Goal: Task Accomplishment & Management: Manage account settings

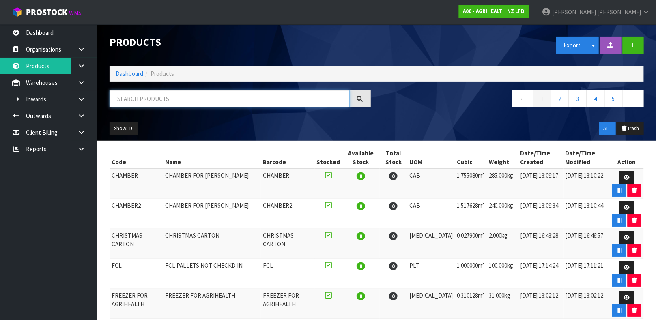
click at [193, 105] on input "text" at bounding box center [229, 98] width 240 height 17
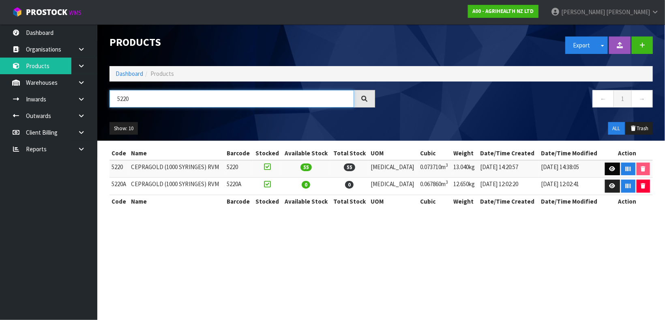
type input "5220"
click at [613, 171] on link at bounding box center [612, 169] width 15 height 13
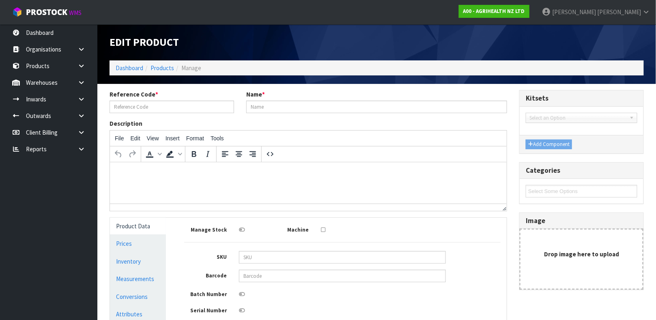
type input "5220"
type input "CEPRAGOLD (1000 SYRINGES) RVM"
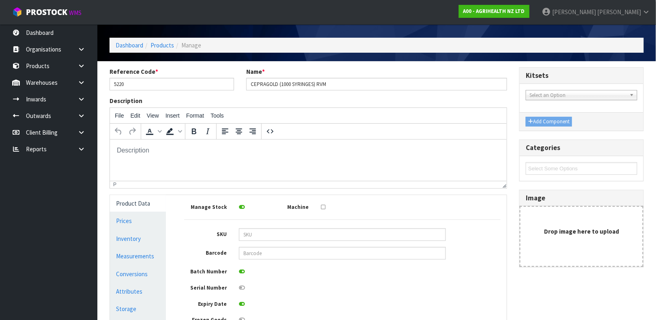
scroll to position [114, 0]
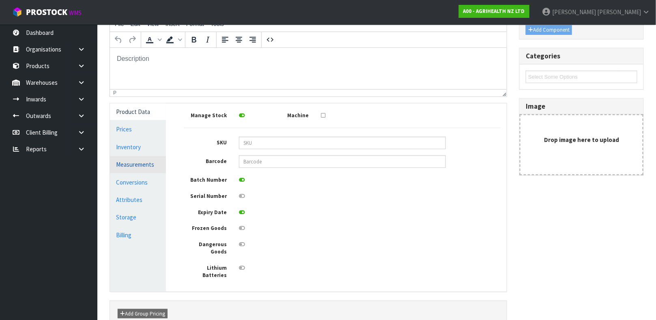
click at [152, 165] on link "Measurements" at bounding box center [138, 164] width 56 height 17
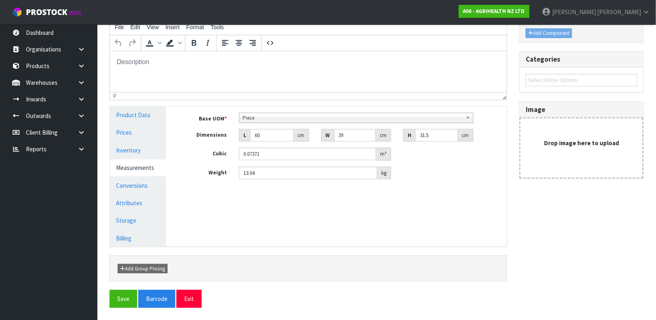
scroll to position [111, 0]
click at [143, 189] on link "Conversions" at bounding box center [138, 186] width 56 height 17
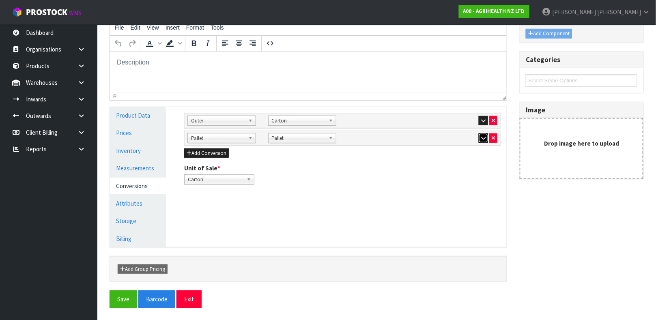
click at [481, 138] on icon "button" at bounding box center [483, 137] width 4 height 5
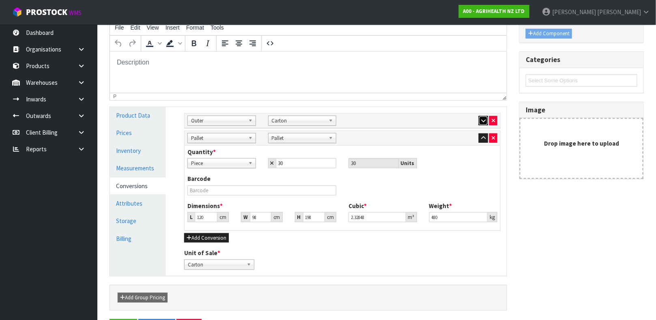
click at [484, 120] on icon "button" at bounding box center [483, 120] width 4 height 5
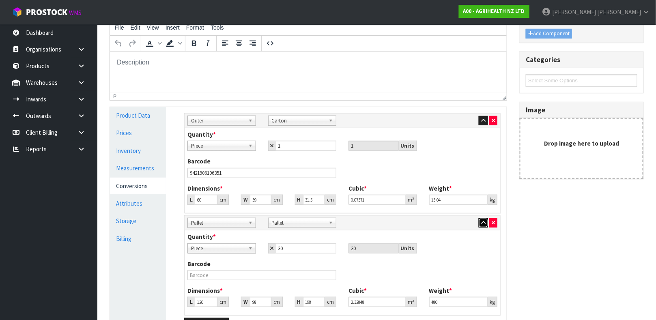
click at [482, 220] on icon "button" at bounding box center [483, 222] width 4 height 5
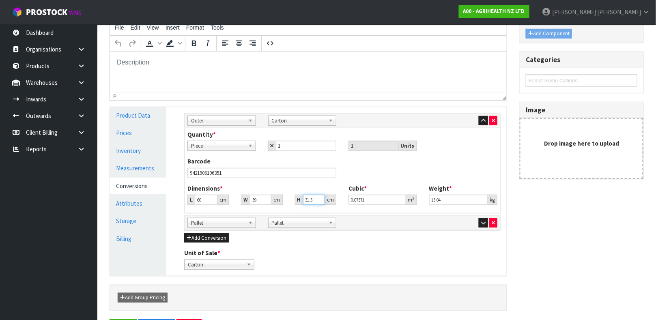
drag, startPoint x: 313, startPoint y: 200, endPoint x: 263, endPoint y: 195, distance: 50.6
click at [263, 195] on div "L 60 cm W 39 cm H 31.5 cm" at bounding box center [261, 200] width 161 height 10
type input "3"
type input "0.00702"
type input "31"
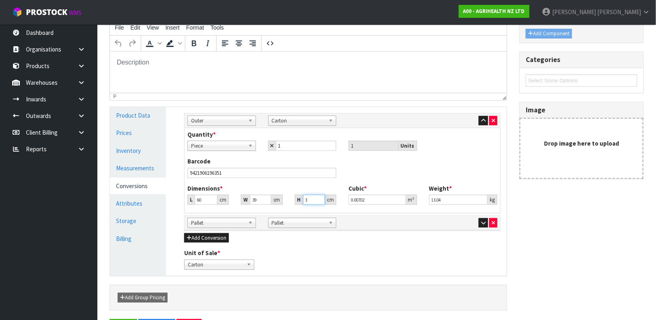
type input "0.07254"
type input "31"
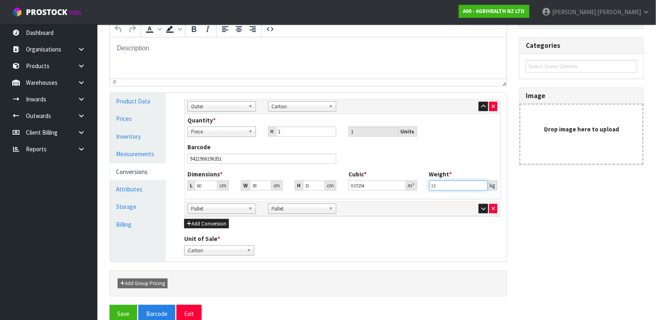
scroll to position [140, 0]
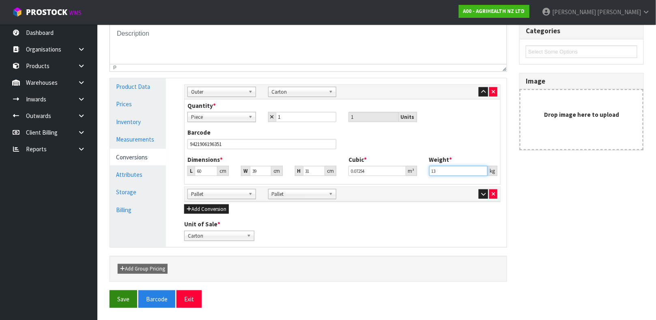
type input "13"
click at [132, 304] on button "Save" at bounding box center [123, 298] width 28 height 17
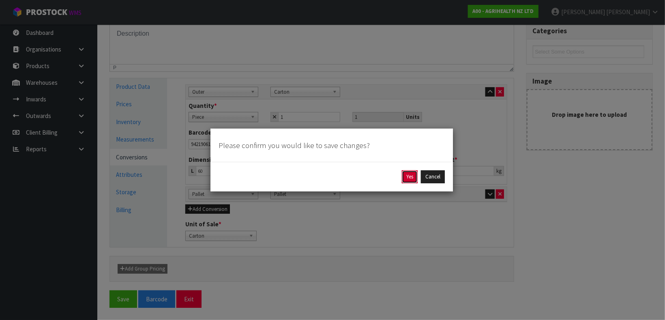
click at [417, 175] on button "Yes" at bounding box center [410, 176] width 16 height 13
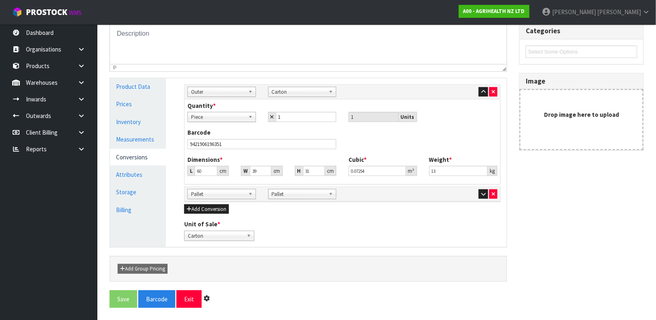
click at [417, 175] on div "Cubic * 0.07254 m³" at bounding box center [382, 165] width 81 height 21
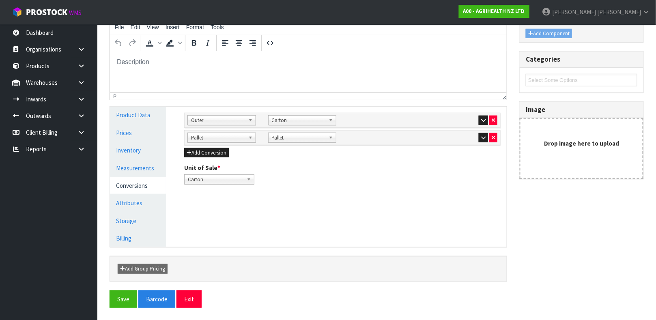
scroll to position [0, 0]
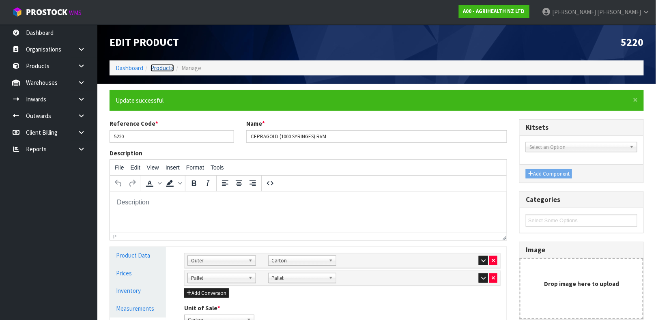
click at [166, 68] on link "Products" at bounding box center [162, 68] width 24 height 8
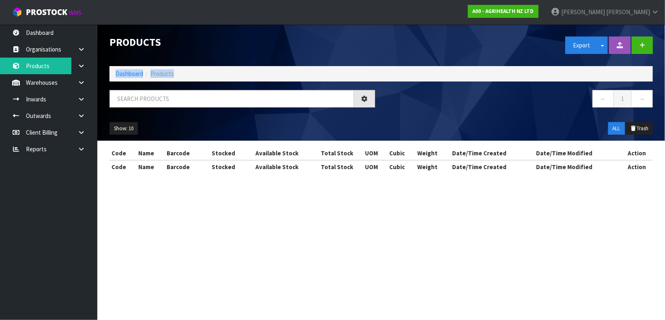
click at [166, 68] on ol "Dashboard Products" at bounding box center [380, 73] width 543 height 15
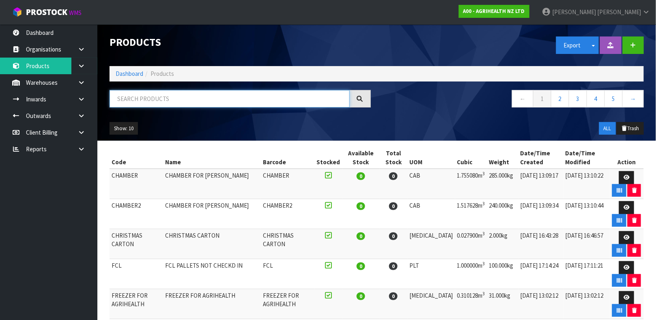
click at [199, 106] on input "text" at bounding box center [229, 98] width 240 height 17
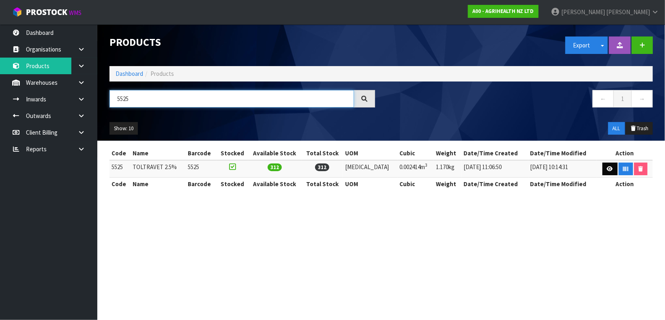
type input "5525"
click at [603, 173] on link at bounding box center [610, 169] width 15 height 13
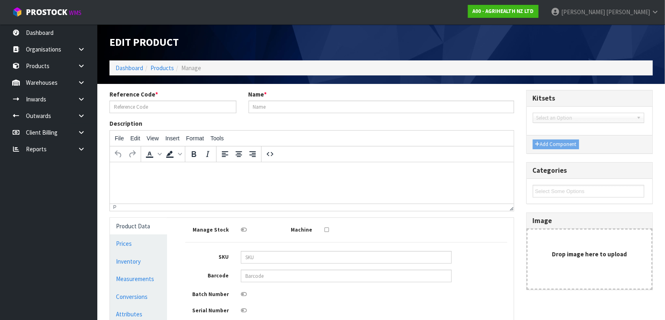
type input "5525"
type input "TOLTRAVET 2.5%"
type input "37"
type input "28"
type input "2.33"
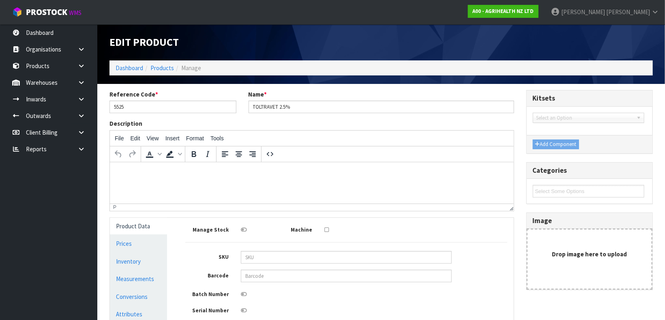
type input "0.002414"
type input "1.17"
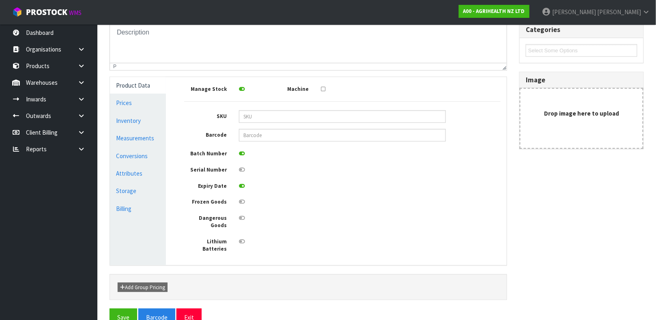
scroll to position [145, 0]
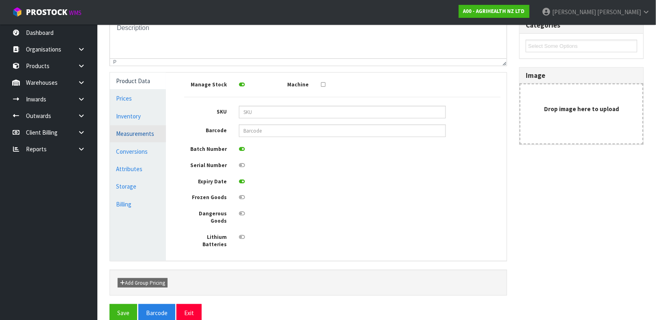
click at [141, 130] on link "Measurements" at bounding box center [138, 133] width 56 height 17
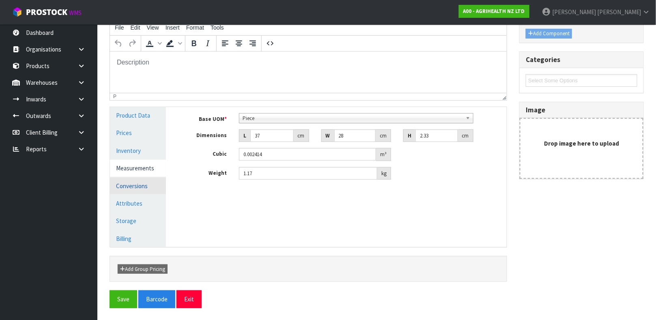
click at [128, 185] on link "Conversions" at bounding box center [138, 186] width 56 height 17
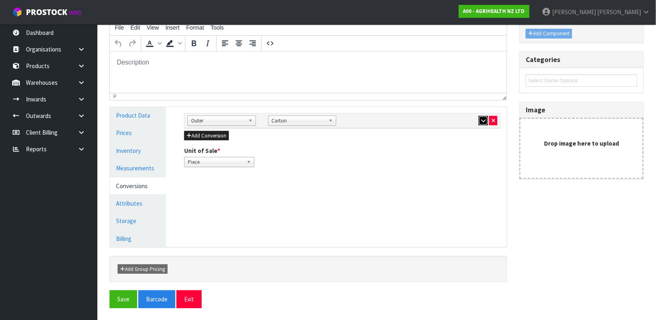
click at [480, 119] on button "button" at bounding box center [483, 121] width 9 height 10
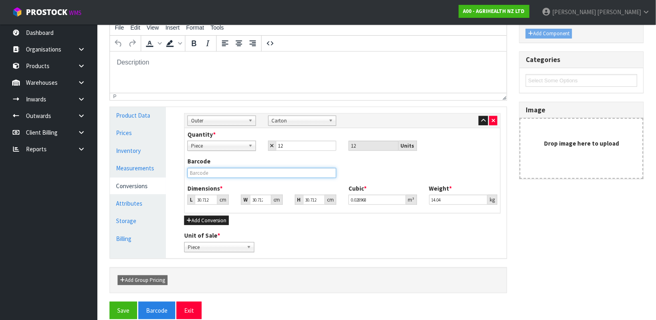
click at [245, 176] on input "text" at bounding box center [261, 173] width 149 height 10
type input "3"
type input "0.00283"
type input "39"
type input "0.036786"
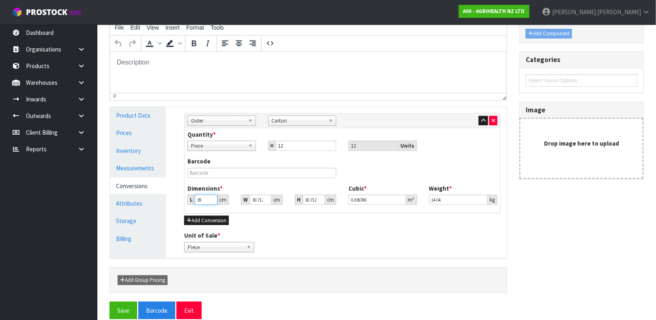
type input "39"
type input "3"
type input "0.003593"
type input "30"
type input "0.035933"
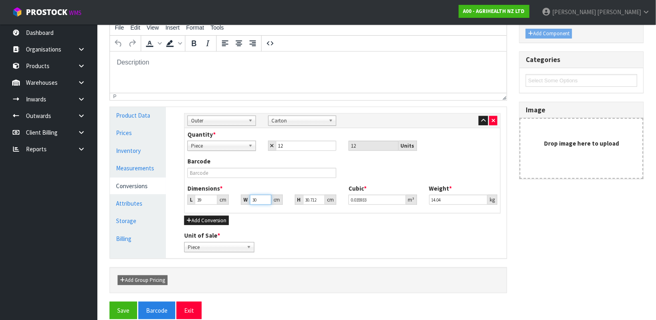
type input "30"
type input "2"
type input "0.00234"
type input "28"
type input "0.03276"
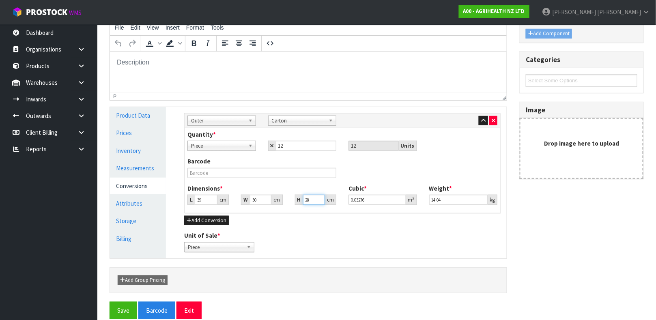
type input "28"
type input "15.55"
click at [140, 167] on link "Measurements" at bounding box center [138, 168] width 56 height 17
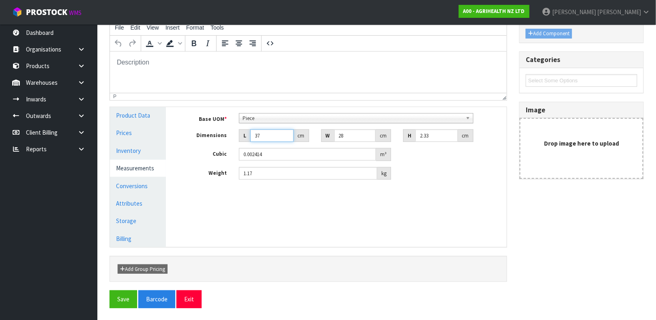
drag, startPoint x: 266, startPoint y: 134, endPoint x: 180, endPoint y: 152, distance: 88.2
click at [184, 152] on div "Base UOM * Bag Bar Basket Bin Bottle Box Bundle Cabinet Cage Carton Case Coil C…" at bounding box center [342, 146] width 316 height 67
type input "2"
type input "0.00013"
type input "24"
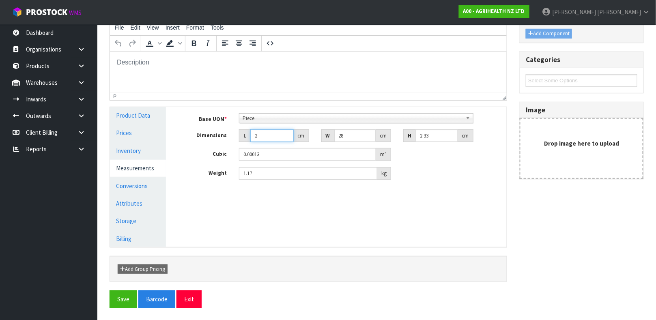
type input "0.001566"
type input "24"
type input "9"
type input "0.000503"
type input "9"
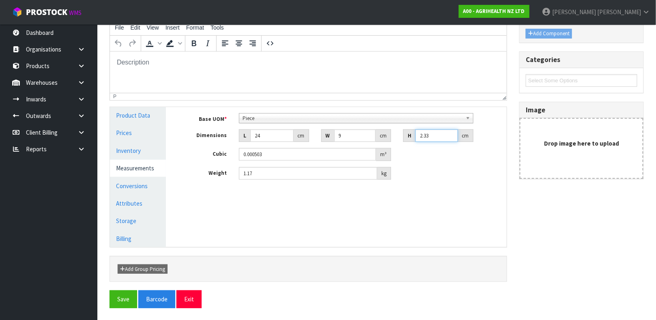
drag, startPoint x: 432, startPoint y: 136, endPoint x: 364, endPoint y: 167, distance: 75.1
click at [364, 167] on div "Base UOM * Bag Bar Basket Bin Bottle Box Bundle Cabinet Cage Carton Case Coil C…" at bounding box center [342, 146] width 316 height 67
type input "2"
type input "0.000432"
type input "24"
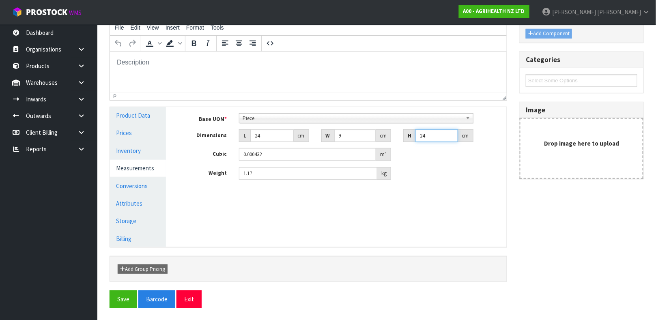
type input "0.005184"
type input "24"
drag, startPoint x: 270, startPoint y: 137, endPoint x: 252, endPoint y: 146, distance: 20.5
click at [252, 146] on div "Base UOM * Bag Bar Basket Bin Bottle Box Bundle Cabinet Cage Carton Case Coil C…" at bounding box center [342, 146] width 316 height 67
type input "9"
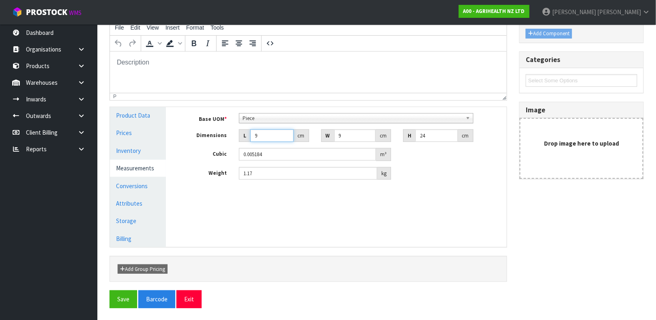
type input "0.001944"
type input "9"
drag, startPoint x: 261, startPoint y: 173, endPoint x: 245, endPoint y: 180, distance: 17.8
click at [245, 180] on div "Base UOM * Bag Bar Basket Bin Bottle Box Bundle Cabinet Cage Carton Case Coil C…" at bounding box center [342, 149] width 328 height 85
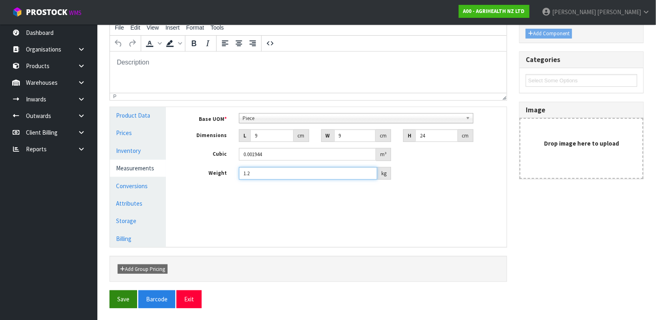
type input "1.2"
click at [133, 295] on button "Save" at bounding box center [123, 298] width 28 height 17
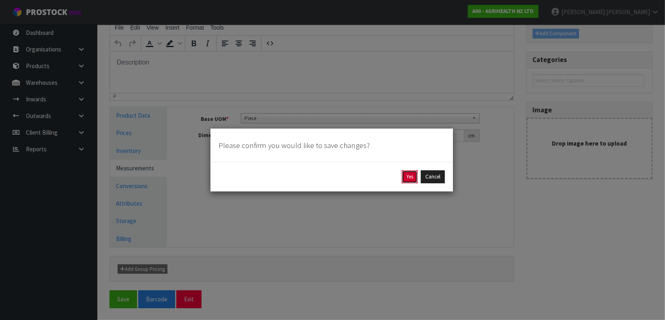
click at [410, 172] on button "Yes" at bounding box center [410, 176] width 16 height 13
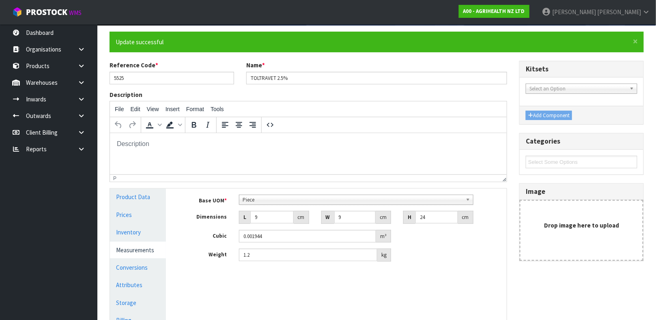
scroll to position [92, 0]
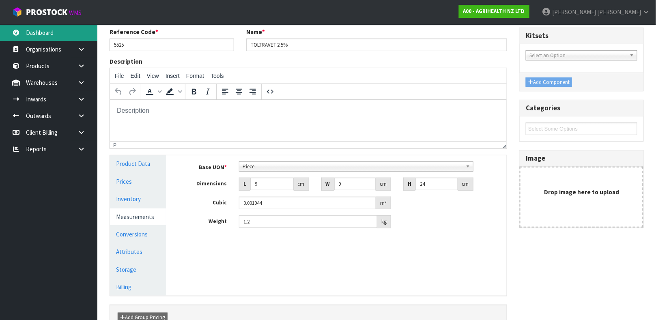
click at [56, 38] on link "Dashboard" at bounding box center [48, 32] width 97 height 17
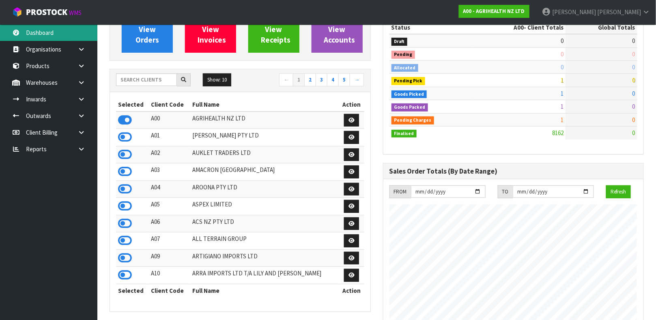
scroll to position [615, 273]
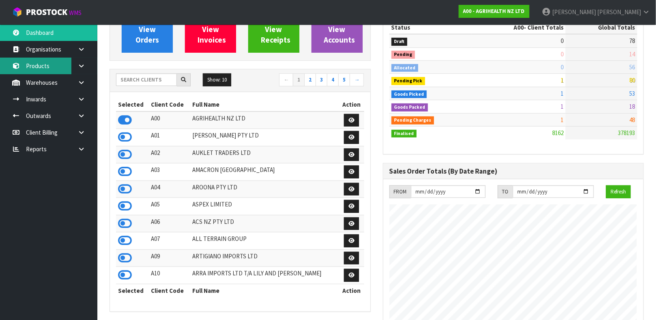
click at [52, 67] on link "Products" at bounding box center [48, 66] width 97 height 17
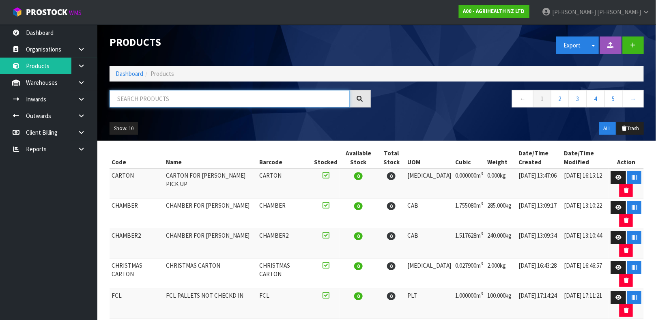
click at [137, 97] on input "text" at bounding box center [229, 98] width 240 height 17
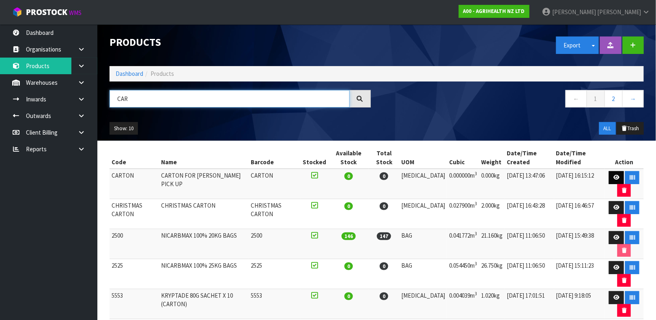
type input "CAR"
click at [615, 176] on icon at bounding box center [616, 177] width 6 height 5
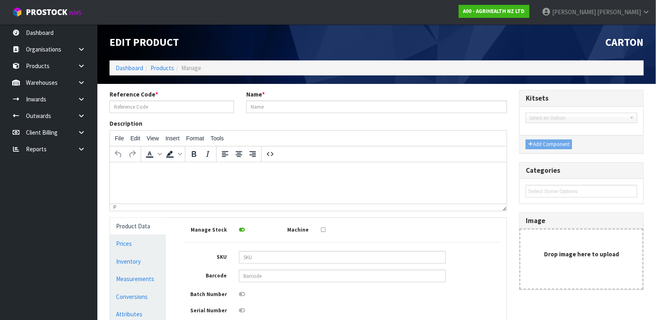
type input "CARTON"
type input "CARTON FOR LUCY PICK UP"
click at [132, 277] on link "Measurements" at bounding box center [138, 278] width 56 height 17
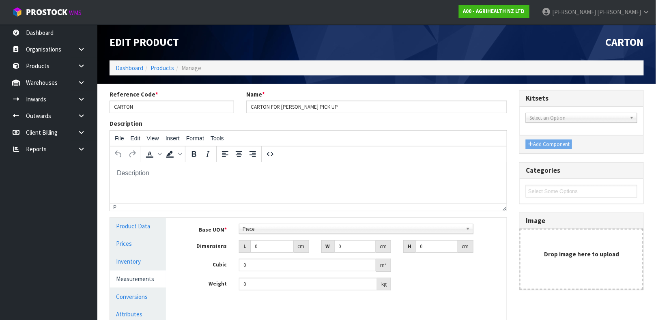
scroll to position [146, 0]
click at [270, 229] on span "Piece" at bounding box center [352, 229] width 220 height 10
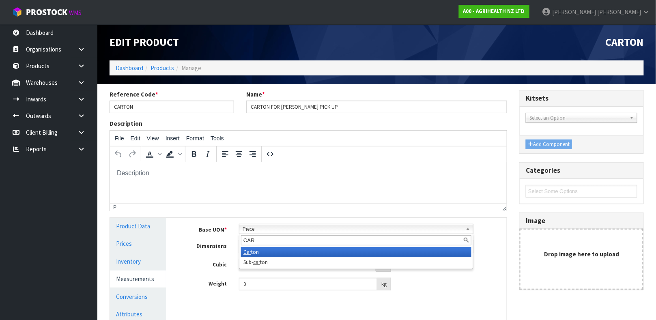
type input "CAR"
click at [252, 252] on li "Car ton" at bounding box center [356, 252] width 230 height 10
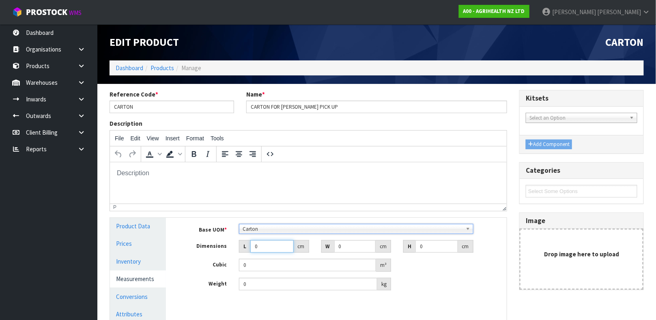
click at [260, 247] on input "0" at bounding box center [271, 246] width 43 height 13
type input "04"
type input "0.000001"
type input "0"
type input "40"
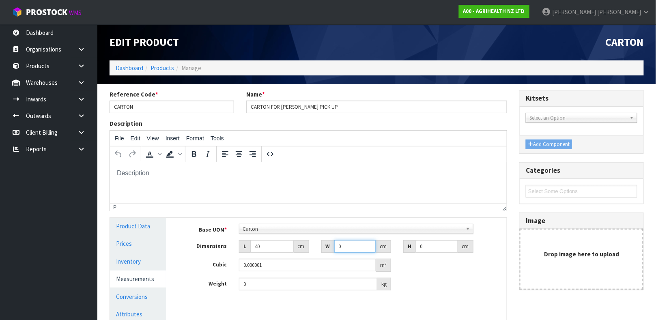
click at [340, 245] on input "0" at bounding box center [355, 246] width 42 height 13
type input "52"
click at [424, 246] on input "0" at bounding box center [436, 246] width 43 height 13
type input "3"
type input "0.00624"
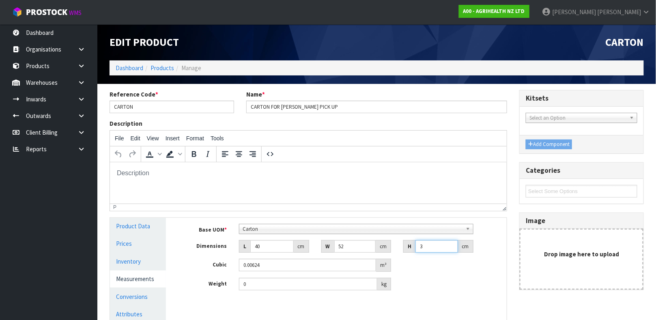
type input "30"
type input "0.0624"
type input "30"
click at [253, 283] on input "0" at bounding box center [308, 284] width 138 height 13
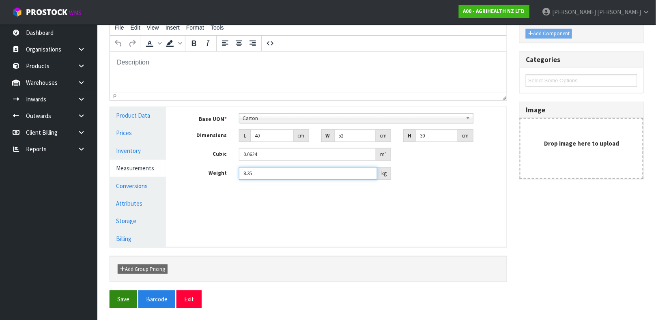
type input "8.35"
click at [127, 294] on button "Save" at bounding box center [123, 298] width 28 height 17
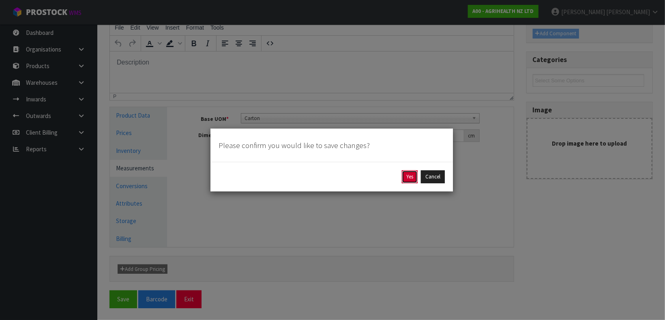
click at [405, 181] on button "Yes" at bounding box center [410, 176] width 16 height 13
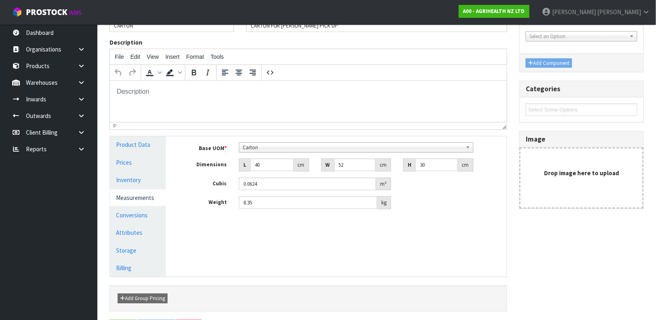
scroll to position [0, 0]
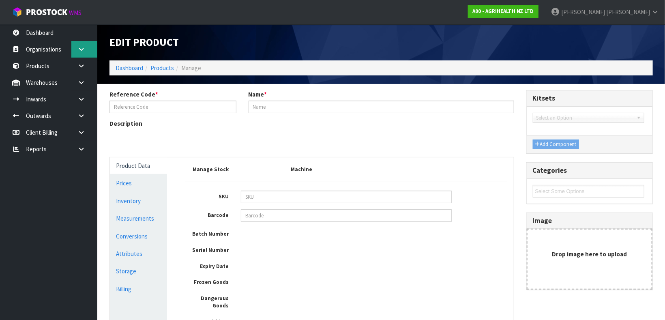
type input "5525"
type input "TOLTRAVET 2.5%"
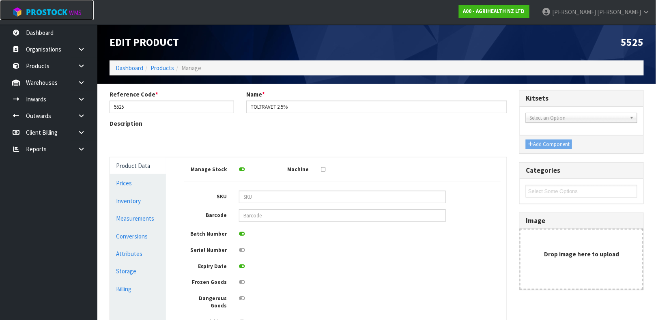
click at [54, 1] on link "ProStock WMS" at bounding box center [47, 10] width 94 height 20
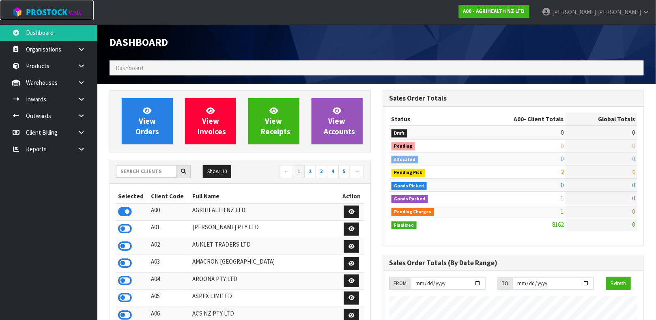
scroll to position [615, 273]
click at [131, 168] on input "text" at bounding box center [146, 171] width 61 height 13
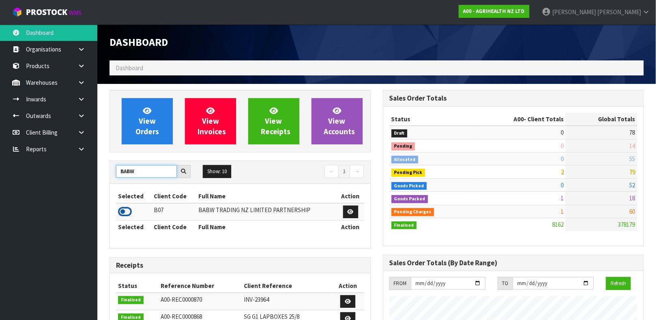
type input "BABW"
click at [125, 212] on icon at bounding box center [125, 212] width 14 height 12
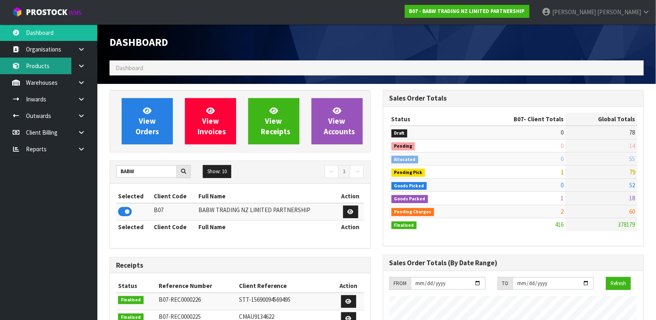
click at [28, 66] on link "Products" at bounding box center [48, 66] width 97 height 17
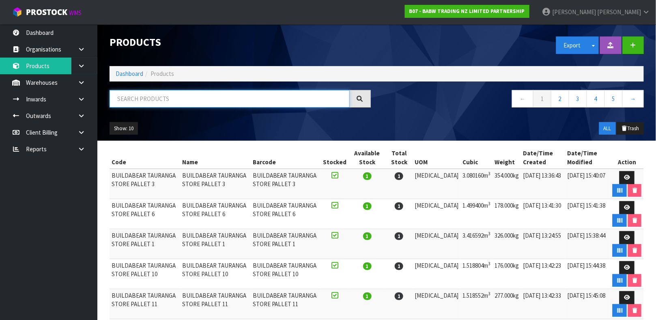
click at [164, 91] on input "text" at bounding box center [229, 98] width 240 height 17
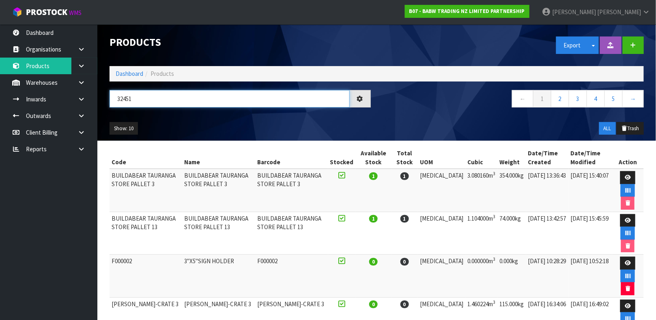
type input "32451"
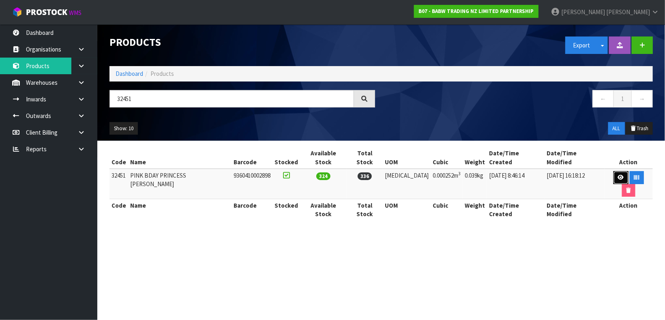
click at [614, 171] on link at bounding box center [621, 177] width 15 height 13
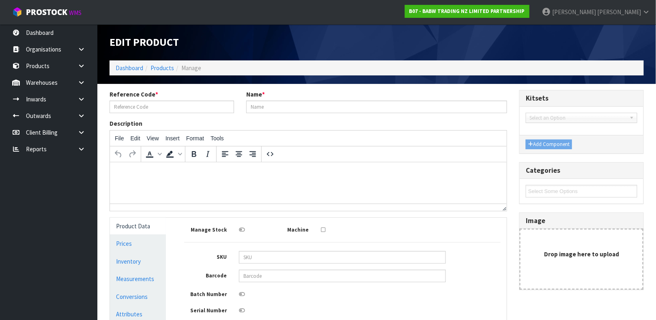
type input "32451"
type input "PINK BDAY PRINCESS [PERSON_NAME]"
type input "9360410002898"
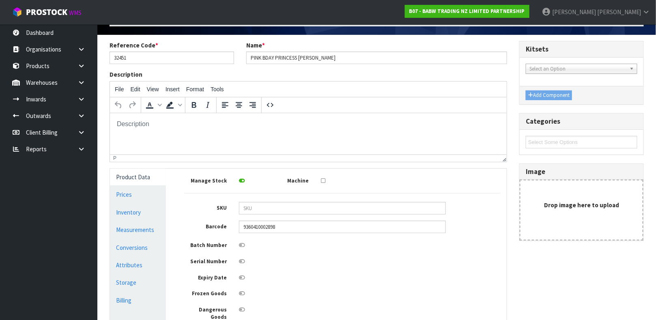
scroll to position [60, 0]
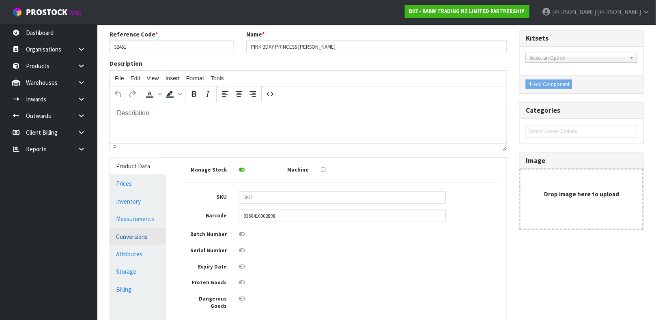
click at [120, 240] on link "Conversions" at bounding box center [138, 236] width 56 height 17
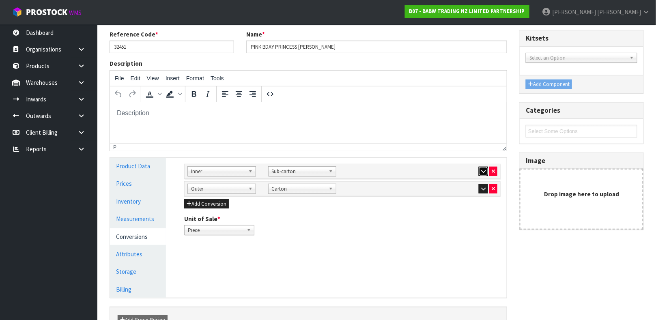
click at [483, 170] on icon "button" at bounding box center [483, 171] width 4 height 5
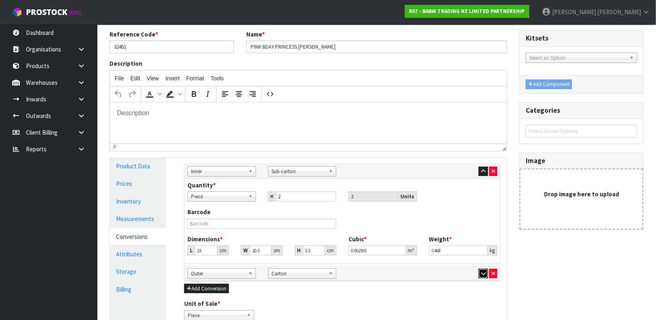
click at [483, 272] on icon "button" at bounding box center [483, 273] width 4 height 5
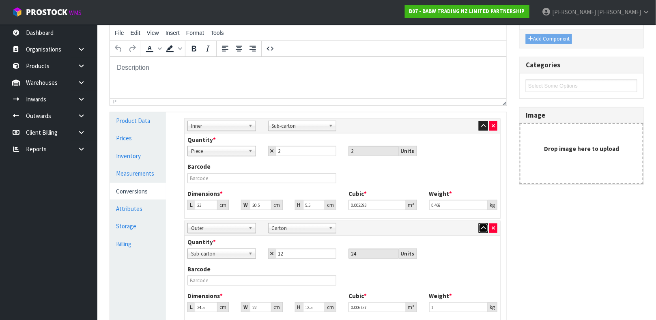
scroll to position [114, 0]
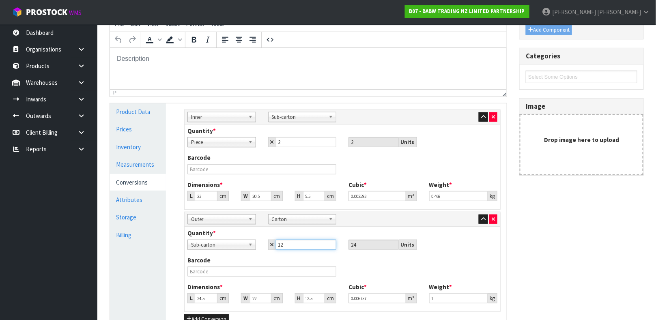
click at [290, 245] on input "12" at bounding box center [306, 245] width 61 height 10
type input "1"
type input "2"
type input "4"
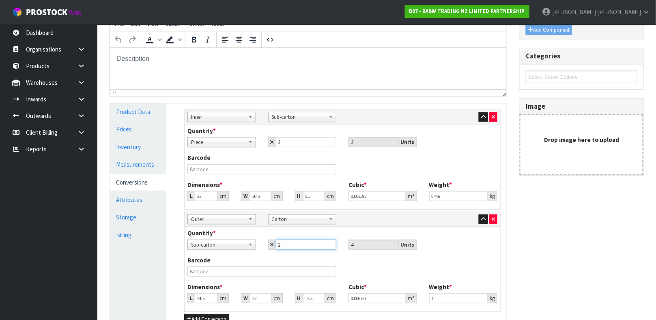
type input "2"
click at [286, 144] on input "2" at bounding box center [306, 142] width 61 height 10
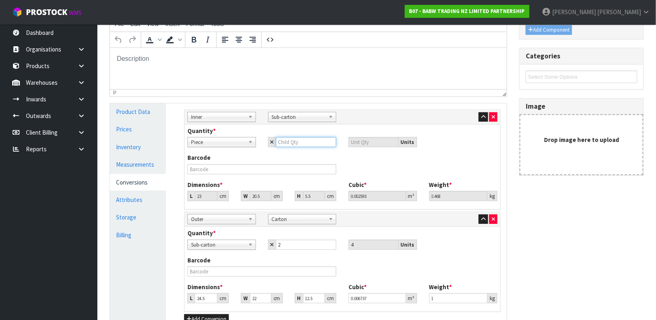
type input "1"
type input "12"
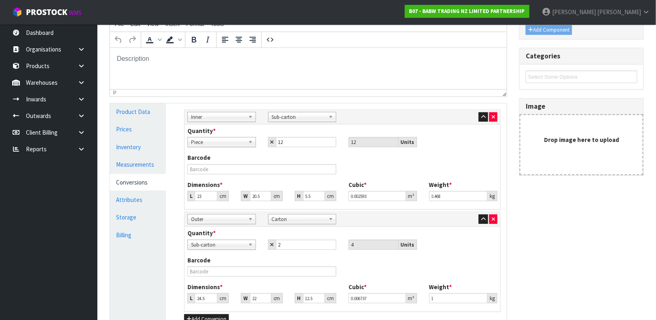
click at [435, 157] on div "Barcode" at bounding box center [342, 166] width 322 height 27
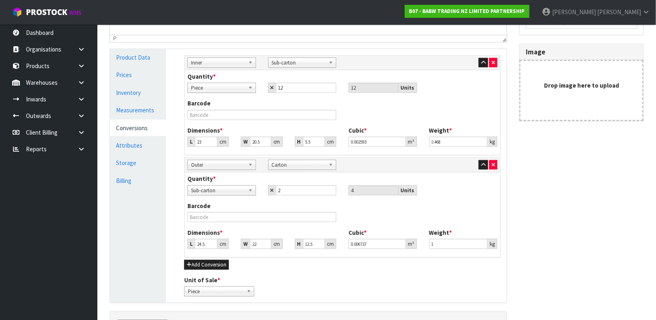
scroll to position [167, 0]
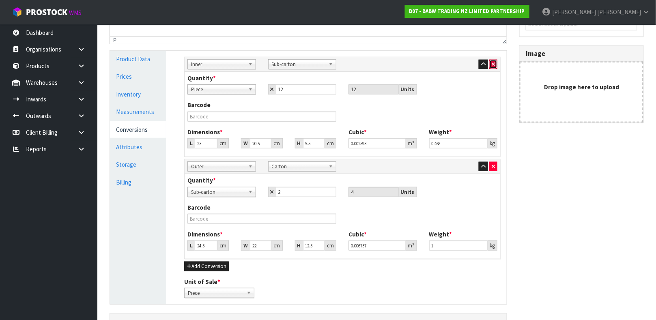
click at [496, 60] on button "button" at bounding box center [493, 65] width 8 height 10
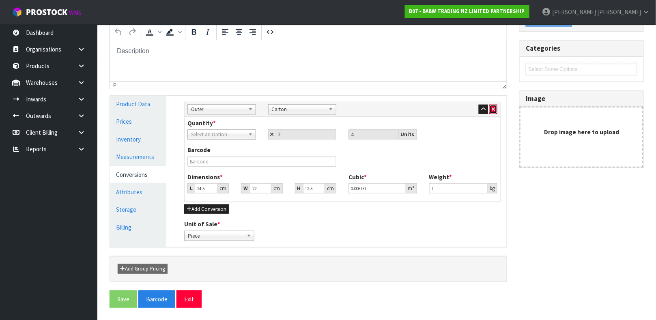
click at [494, 110] on icon "button" at bounding box center [492, 109] width 3 height 5
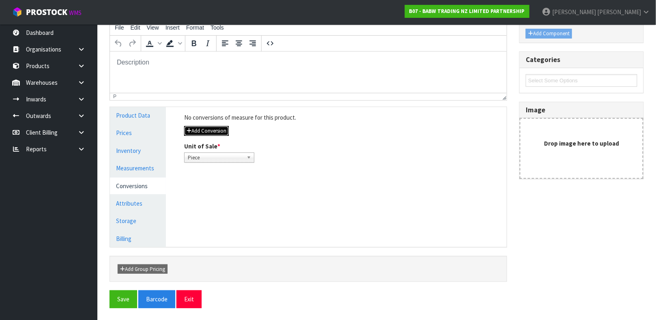
click at [184, 127] on button "Add Conversion" at bounding box center [206, 131] width 45 height 10
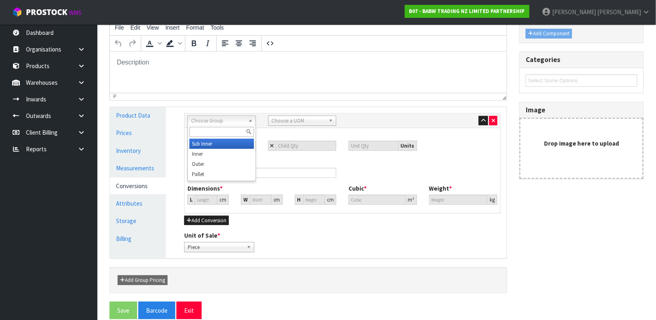
click at [204, 122] on span "Choose Group" at bounding box center [218, 121] width 54 height 10
type input "IN"
click at [205, 149] on li "In ner" at bounding box center [221, 154] width 64 height 10
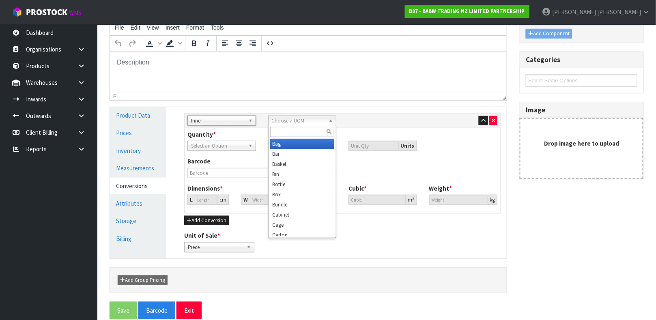
click at [294, 120] on span "Choose a UOM" at bounding box center [299, 121] width 54 height 10
type input "SUB"
click at [286, 145] on li "Sub -carton" at bounding box center [302, 144] width 64 height 10
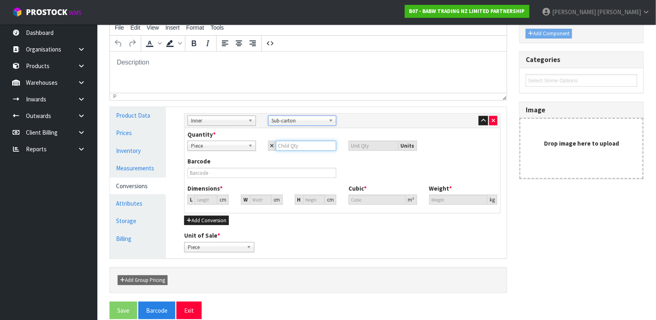
click at [323, 149] on input "number" at bounding box center [306, 146] width 61 height 10
type input "1"
type input "12"
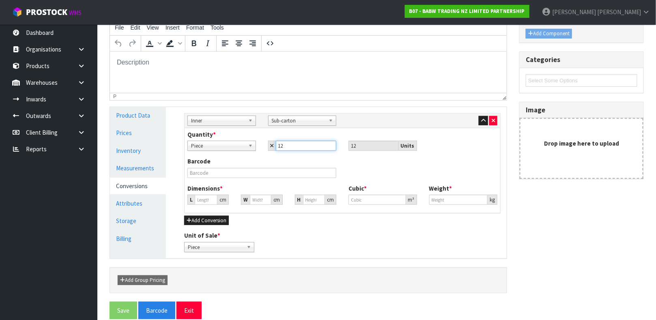
type input "12"
type input "14.461"
type input "0.003024"
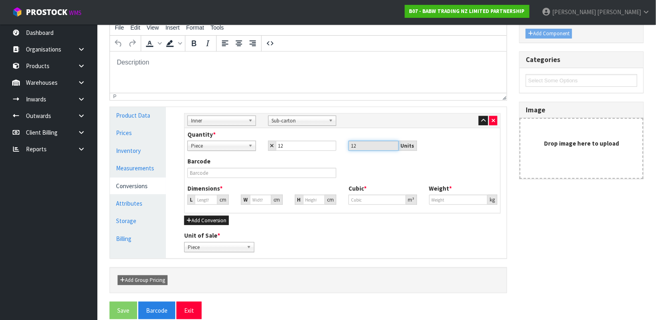
type input "0.468"
click at [206, 200] on input "14.461" at bounding box center [206, 200] width 23 height 10
type input "2"
type input "0.000418"
type input "23"
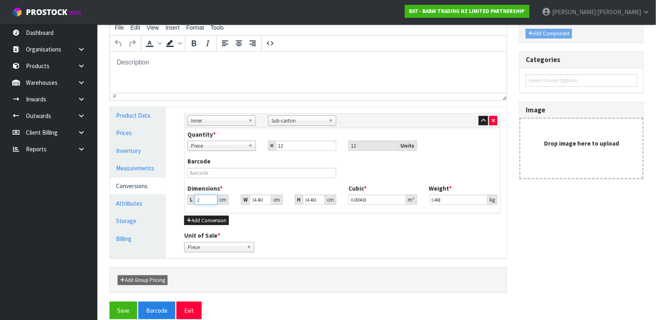
type input "0.00481"
type input "23"
type input "2"
type input "0.000665"
type input "21"
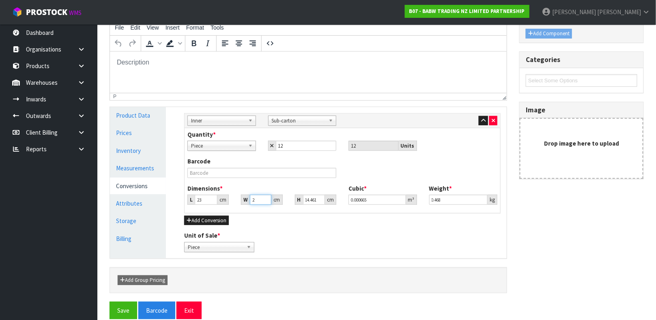
type input "0.006985"
type input "21"
type input "6"
type input "0.002898"
type input "6"
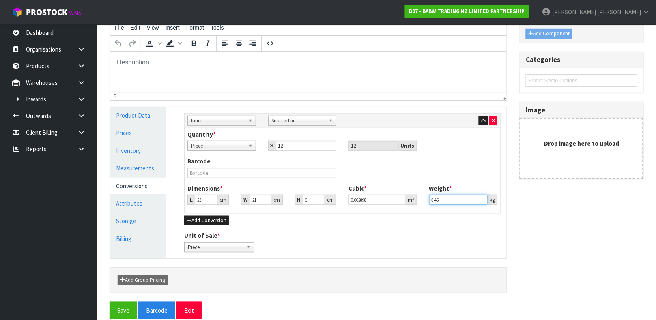
type input "0.45"
click at [204, 219] on button "Add Conversion" at bounding box center [206, 221] width 45 height 10
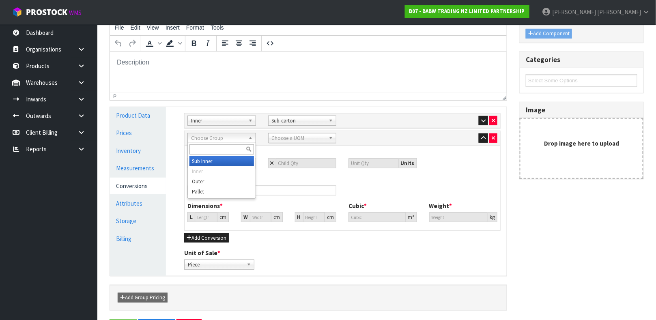
click at [228, 134] on span "Choose Group" at bounding box center [218, 138] width 54 height 10
type input "OU"
click at [218, 159] on li "Ou ter" at bounding box center [221, 161] width 64 height 10
click at [279, 139] on span "Choose a UOM" at bounding box center [299, 138] width 54 height 10
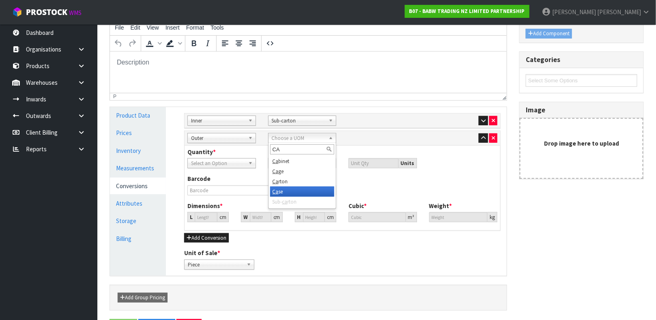
type input "CA"
click at [283, 178] on li "Ca rton" at bounding box center [302, 181] width 64 height 10
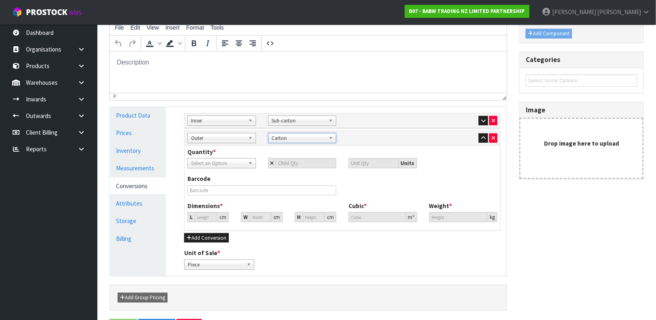
click at [224, 158] on link "Select an Option" at bounding box center [221, 163] width 69 height 10
click at [211, 200] on li "Sub-carton" at bounding box center [221, 196] width 64 height 10
click at [296, 165] on input "number" at bounding box center [306, 163] width 61 height 10
type input "2"
type input "24"
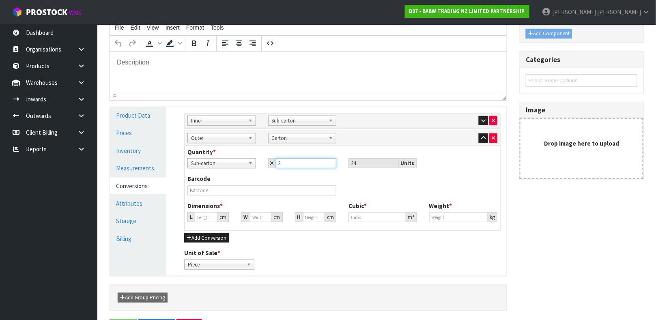
type input "2"
type input "18.22"
type input "0.006048"
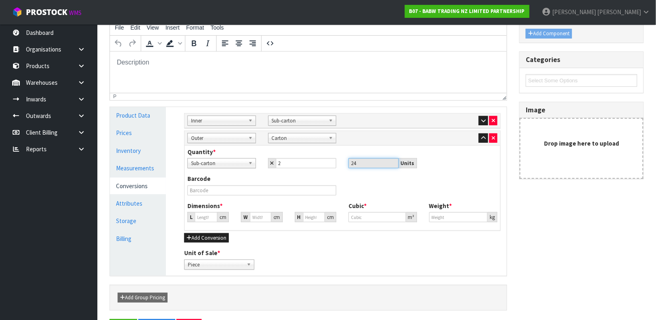
type input "0.936"
click at [247, 188] on input "text" at bounding box center [261, 190] width 149 height 10
click at [202, 220] on input "18.22" at bounding box center [206, 217] width 23 height 10
type input "2"
type input "0.000664"
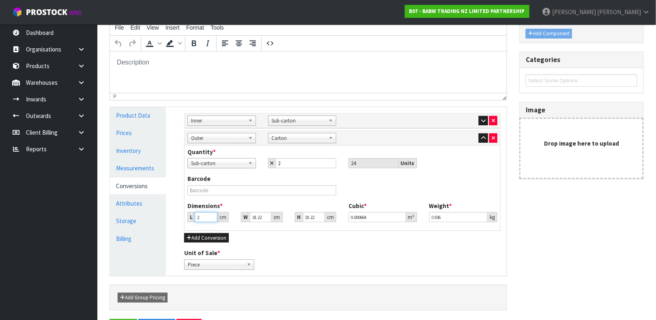
type input "25"
type input "0.008299"
type input "25"
type input "2"
type input "0.000911"
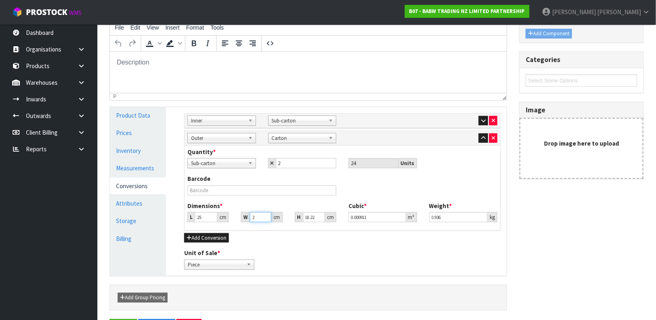
type input "22"
type input "0.010021"
type input "22"
type input "2"
type input "0.0011"
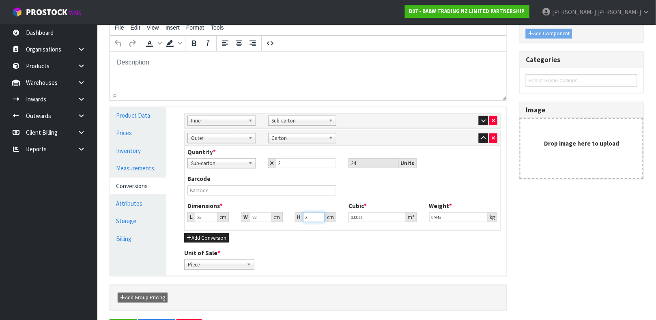
type input "0.000001"
type input "1"
type input "0.00055"
type input "13"
type input "0.00715"
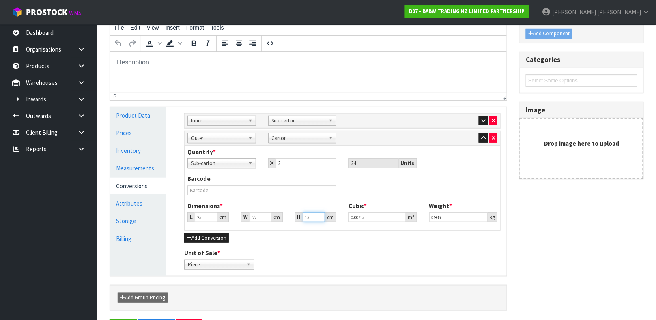
type input "13"
type input "1"
click at [360, 259] on div "Unit of Sale * Piece Sub-carton Carton Piece" at bounding box center [342, 259] width 328 height 21
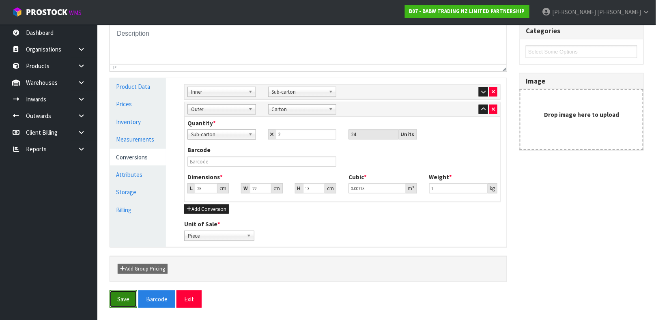
click at [125, 302] on button "Save" at bounding box center [123, 298] width 28 height 17
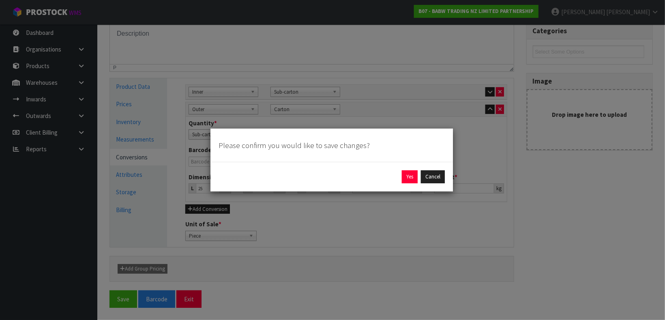
click at [407, 184] on div "Yes Cancel" at bounding box center [331, 177] width 242 height 30
click at [408, 176] on button "Yes" at bounding box center [410, 176] width 16 height 13
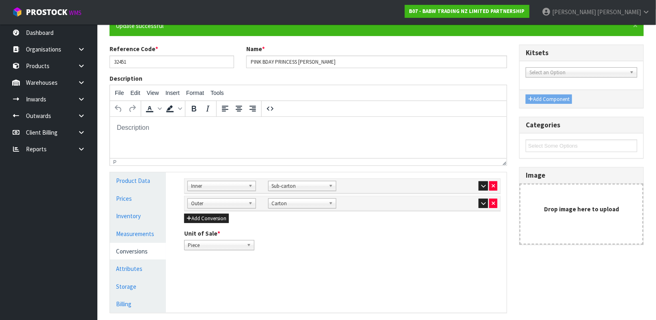
scroll to position [98, 0]
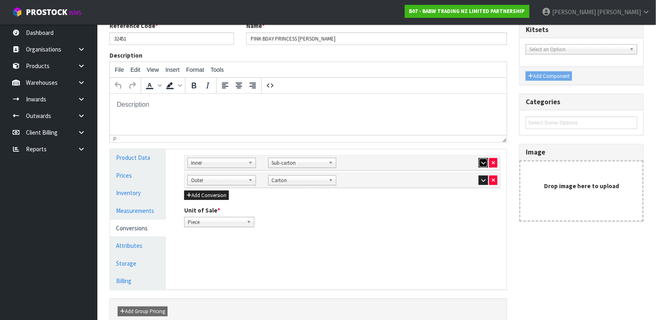
click at [482, 159] on button "button" at bounding box center [483, 163] width 9 height 10
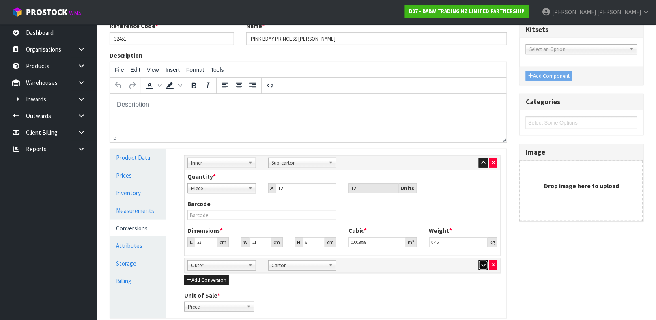
click at [481, 263] on icon "button" at bounding box center [483, 264] width 4 height 5
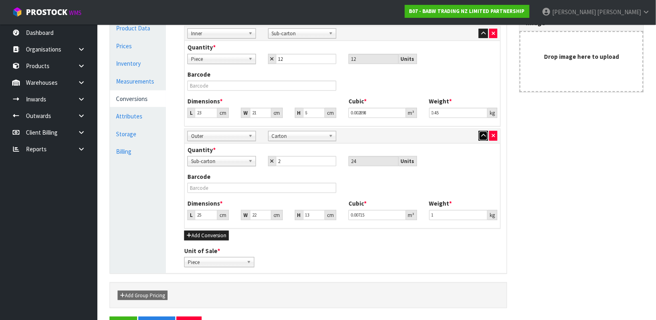
scroll to position [254, 0]
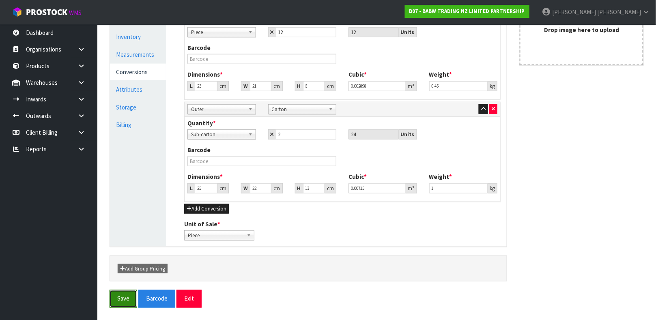
click at [118, 295] on button "Save" at bounding box center [123, 298] width 28 height 17
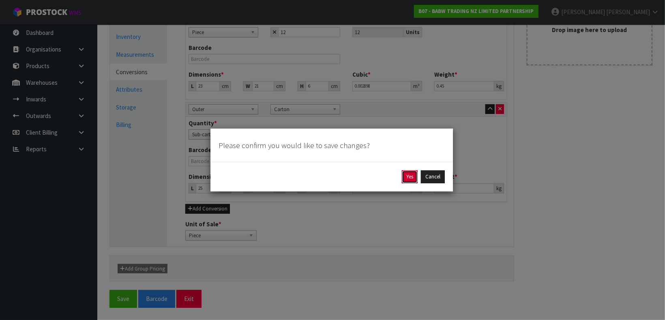
click at [414, 183] on button "Yes" at bounding box center [410, 176] width 16 height 13
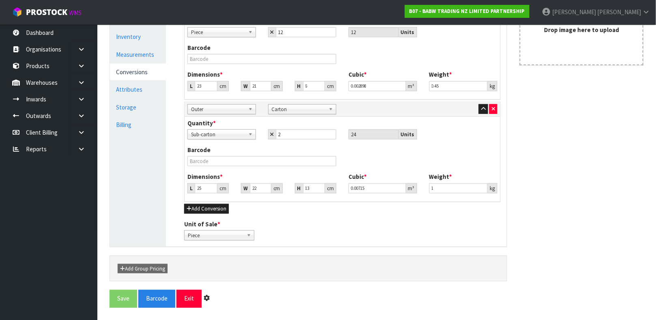
scroll to position [0, 0]
